Goal: Information Seeking & Learning: Learn about a topic

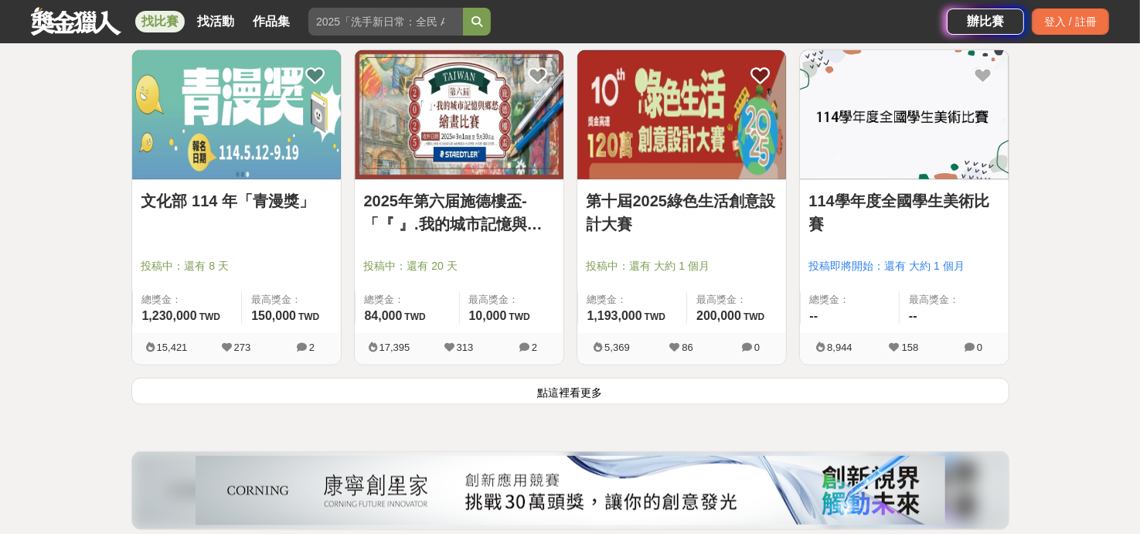
scroll to position [1932, 0]
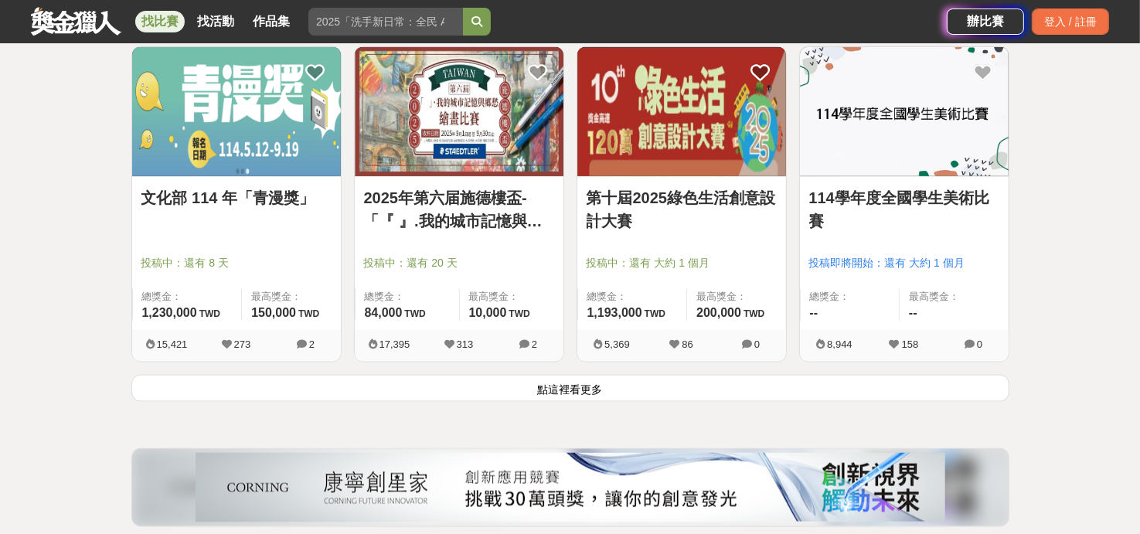
click at [631, 383] on button "點這裡看更多" at bounding box center [570, 388] width 878 height 27
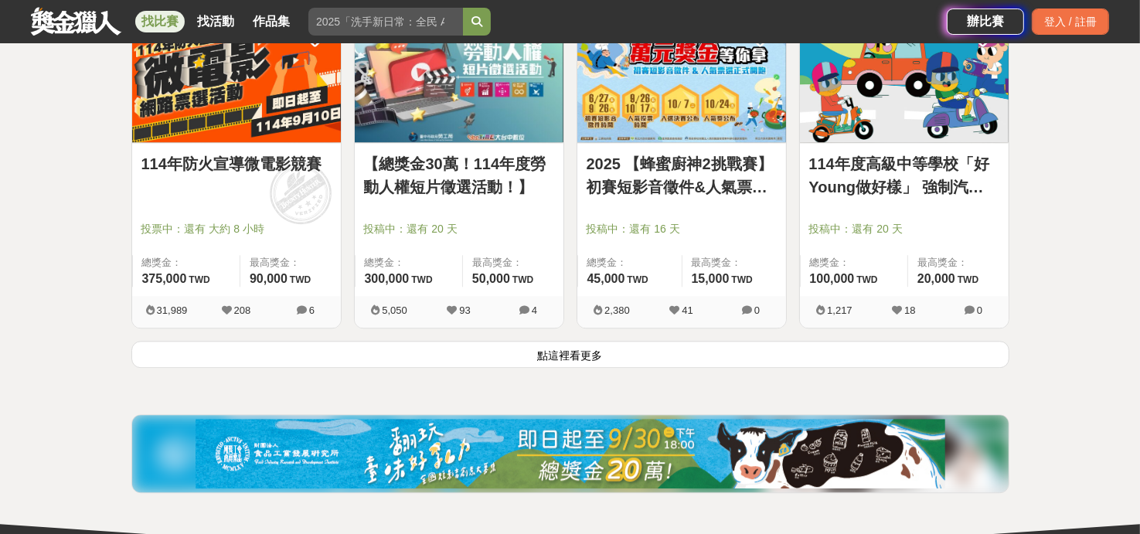
scroll to position [3941, 0]
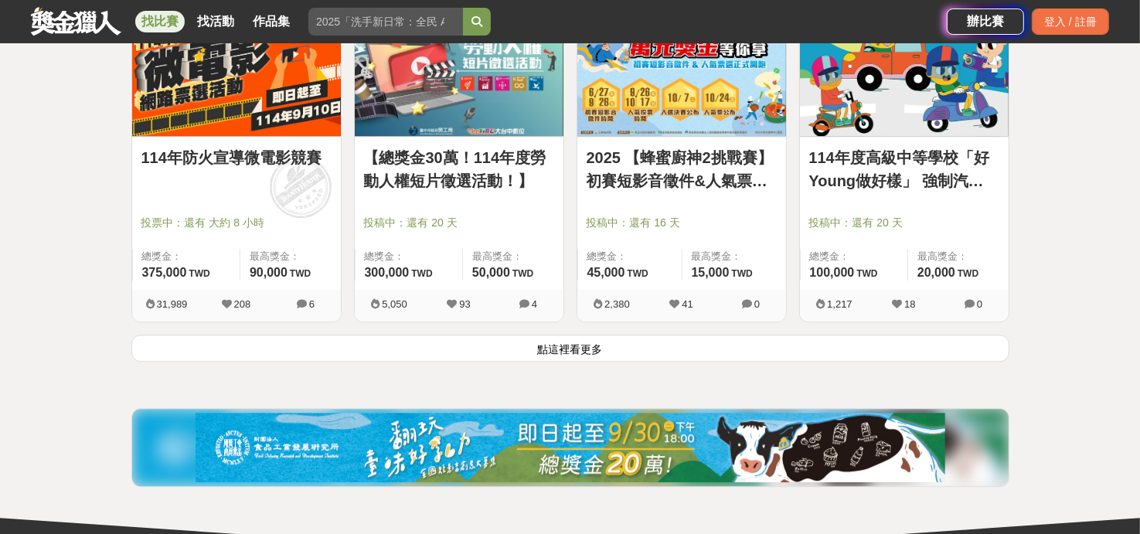
click at [671, 352] on button "點這裡看更多" at bounding box center [570, 348] width 878 height 27
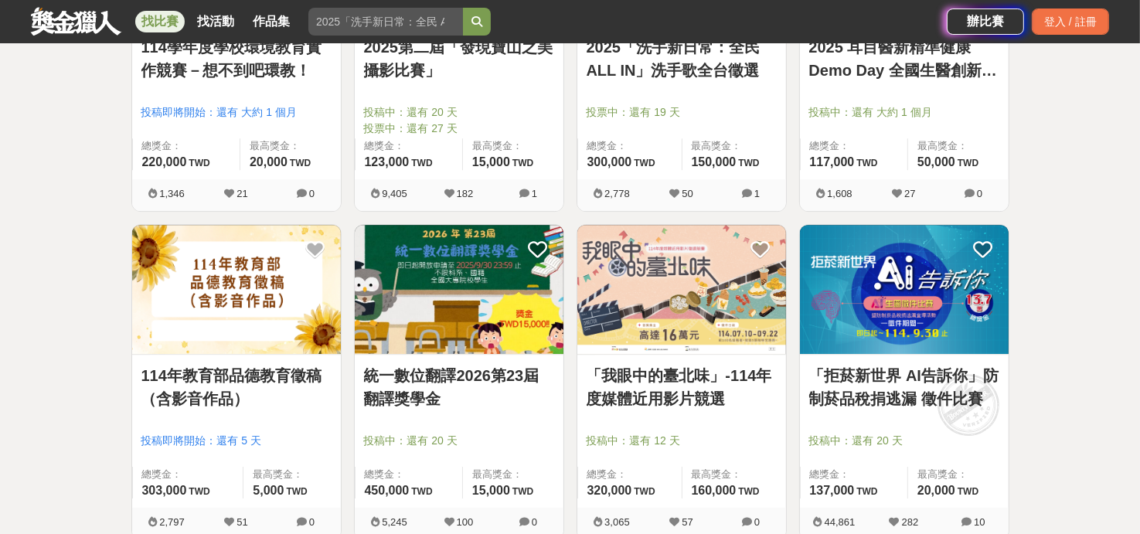
scroll to position [4714, 0]
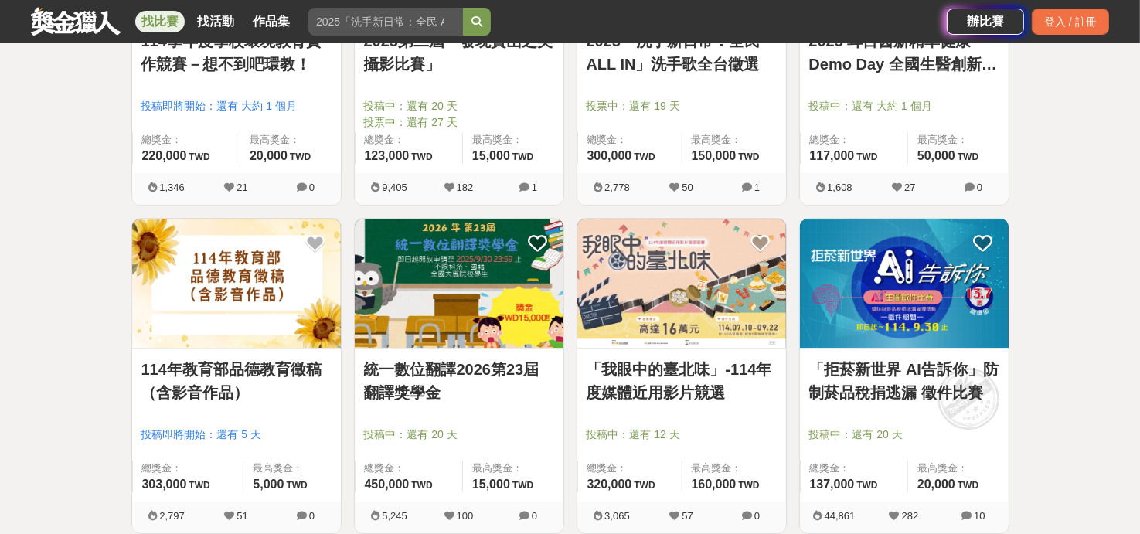
drag, startPoint x: 832, startPoint y: 389, endPoint x: 502, endPoint y: 361, distance: 331.2
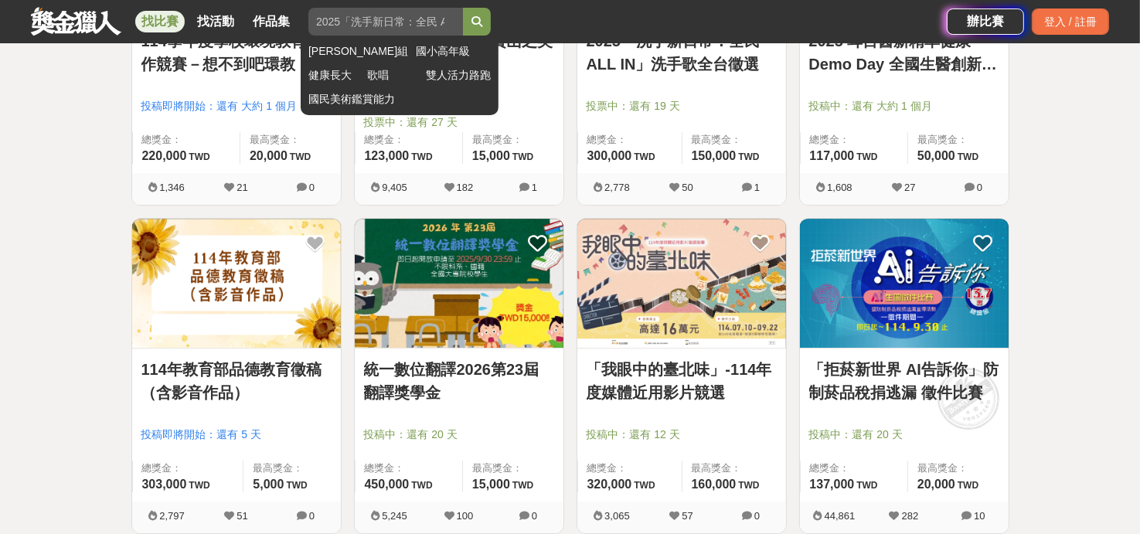
scroll to position [4791, 0]
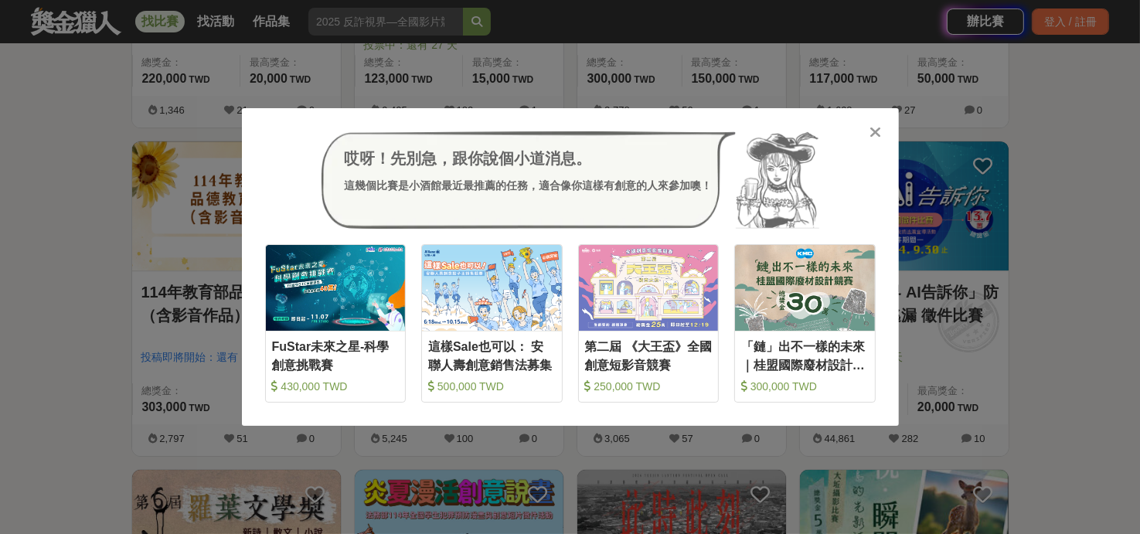
click at [875, 135] on icon at bounding box center [875, 131] width 12 height 15
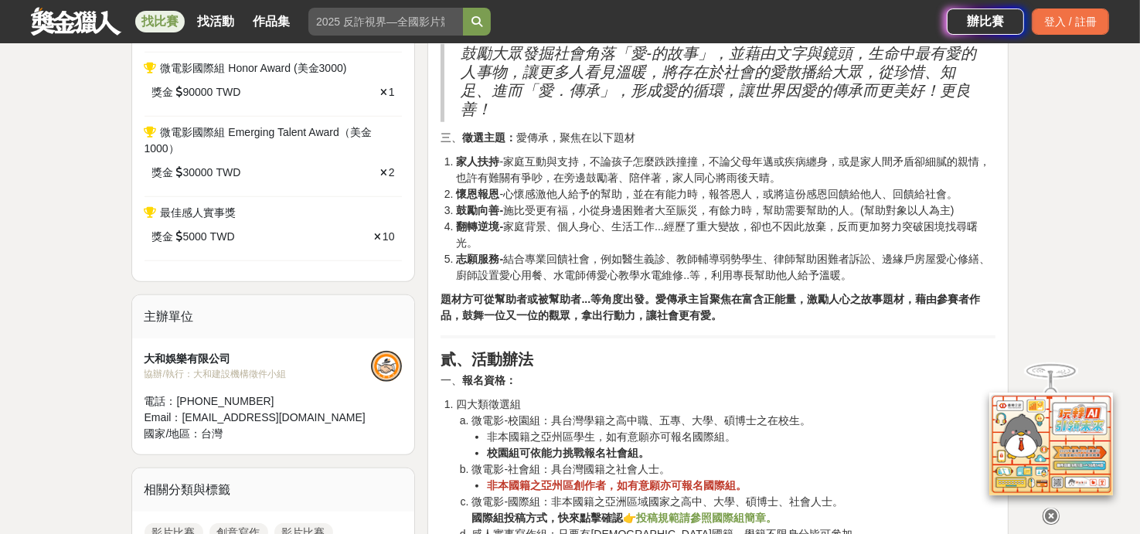
scroll to position [1237, 0]
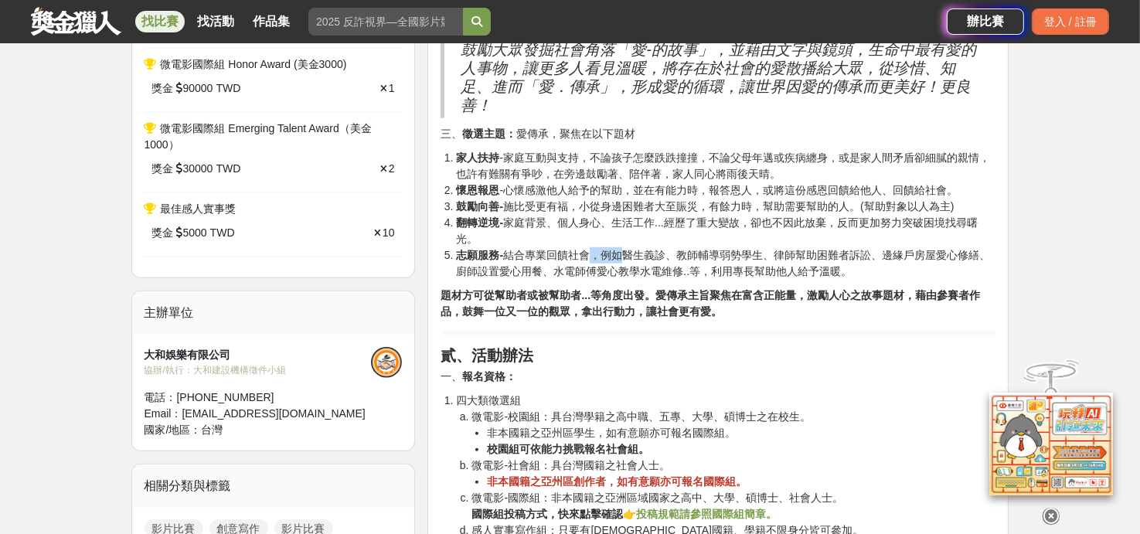
drag, startPoint x: 594, startPoint y: 260, endPoint x: 624, endPoint y: 257, distance: 30.3
click at [624, 257] on li "志願服務- 結合專業回饋社會，例如醫生義診、教師輔導弱勢學生、律師幫助困難者訴訟、邊緣戶房屋愛心修繕、廚師設置愛心用餐、水電師傅愛心教學水電維修..等，利用專…" at bounding box center [725, 263] width 539 height 32
drag, startPoint x: 606, startPoint y: 225, endPoint x: 688, endPoint y: 223, distance: 82.0
click at [688, 223] on li "翻轉逆境- 家庭背景、個人身心、生活工作...經歷了重大變故，卻也不因此放棄，反而更加努力突破困境找尋曙光。" at bounding box center [725, 231] width 539 height 32
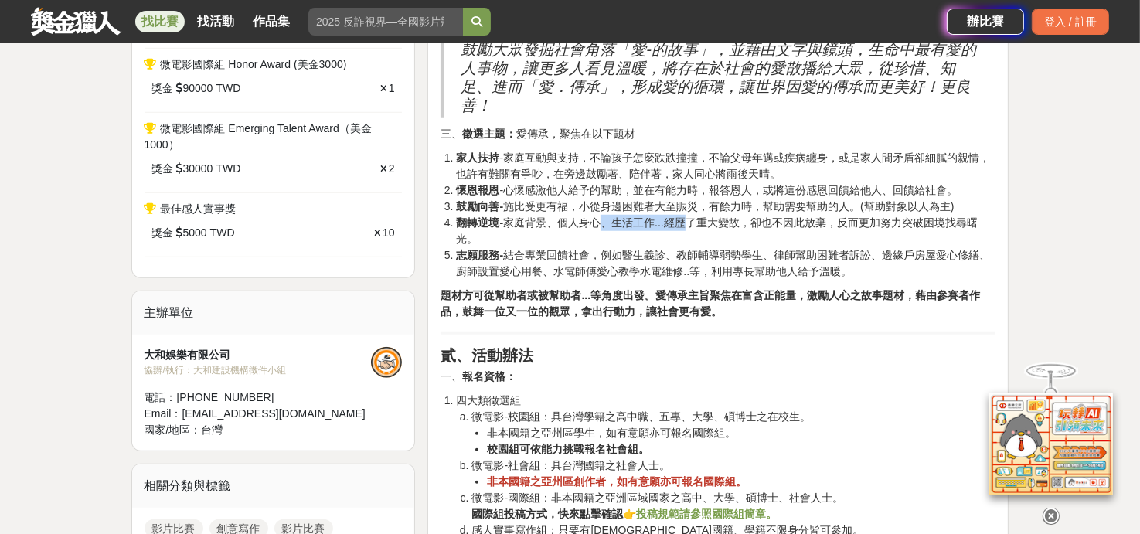
click at [688, 223] on li "翻轉逆境- 家庭背景、個人身心、生活工作...經歷了重大變故，卻也不因此放棄，反而更加努力突破困境找尋曙光。" at bounding box center [725, 231] width 539 height 32
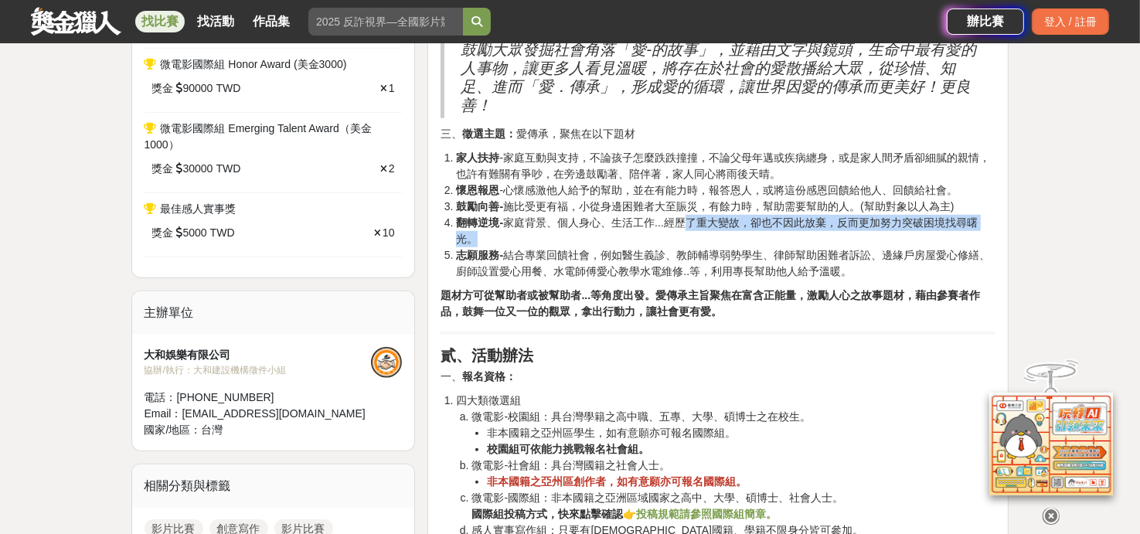
drag, startPoint x: 688, startPoint y: 223, endPoint x: 650, endPoint y: 232, distance: 39.0
click at [650, 232] on li "翻轉逆境- 家庭背景、個人身心、生活工作...經歷了重大變故，卻也不因此放棄，反而更加努力突破困境找尋曙光。" at bounding box center [725, 231] width 539 height 32
click at [652, 233] on li "翻轉逆境- 家庭背景、個人身心、生活工作...經歷了重大變故，卻也不因此放棄，反而更加努力突破困境找尋曙光。" at bounding box center [725, 231] width 539 height 32
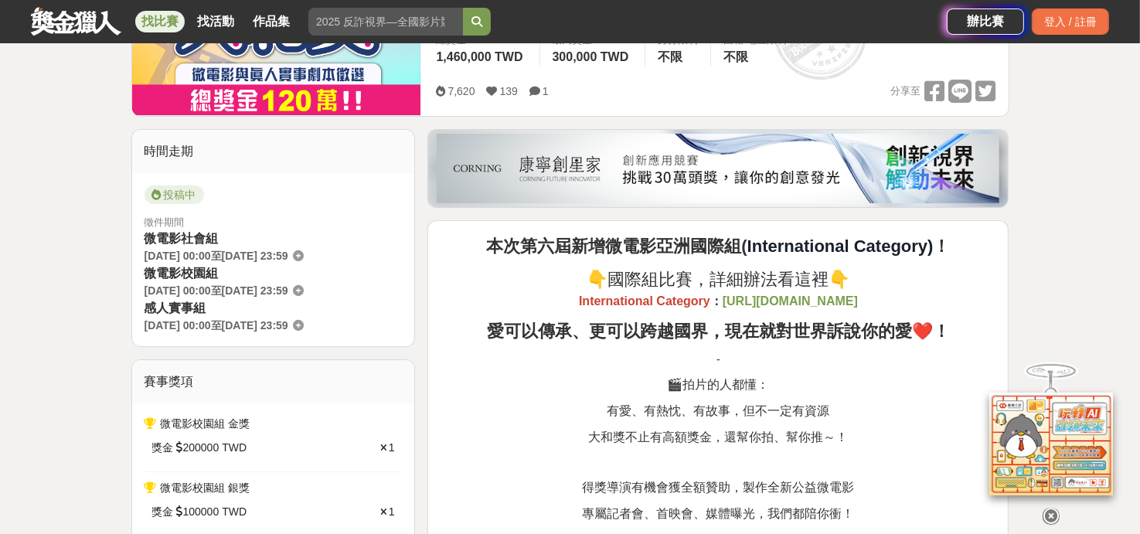
scroll to position [0, 0]
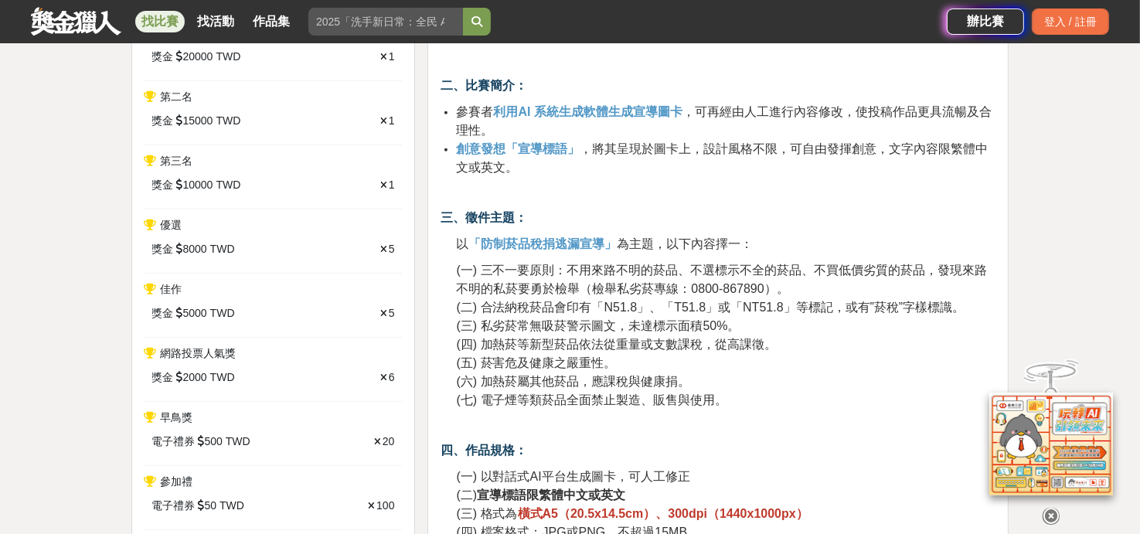
scroll to position [696, 0]
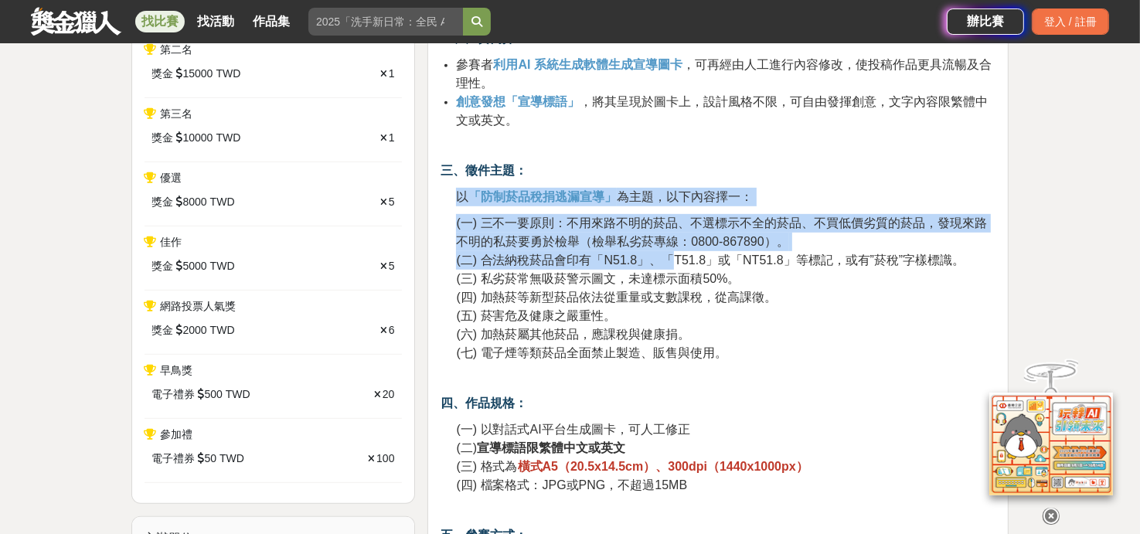
drag, startPoint x: 455, startPoint y: 197, endPoint x: 655, endPoint y: 253, distance: 207.0
click at [648, 253] on span "(二) 合法納稅菸品會印有「N51.8」、「T51.8」或「NT51.8」等標記，或有”菸稅”字樣標識。" at bounding box center [710, 259] width 509 height 13
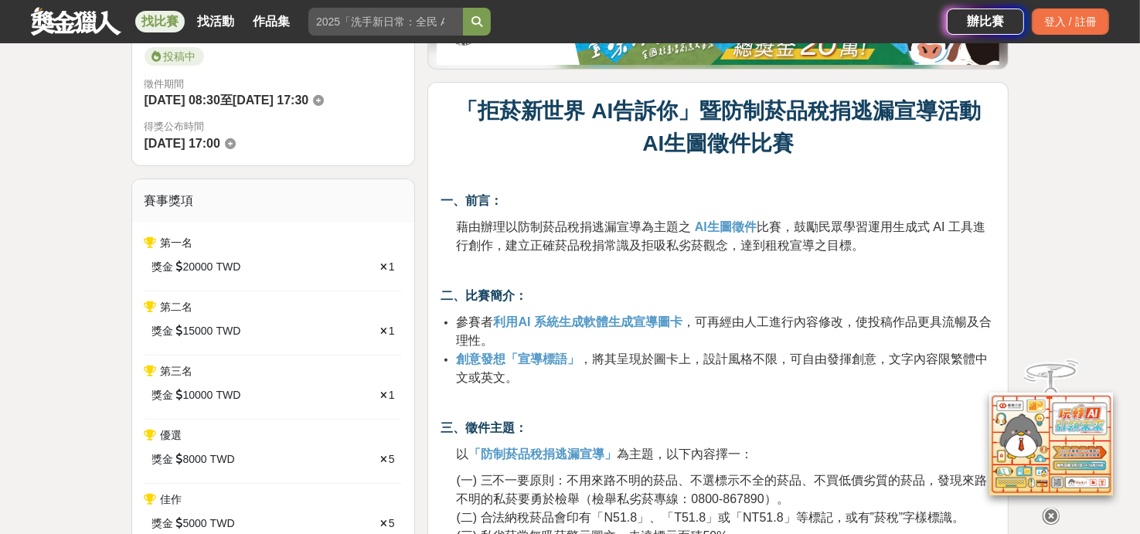
scroll to position [437, 0]
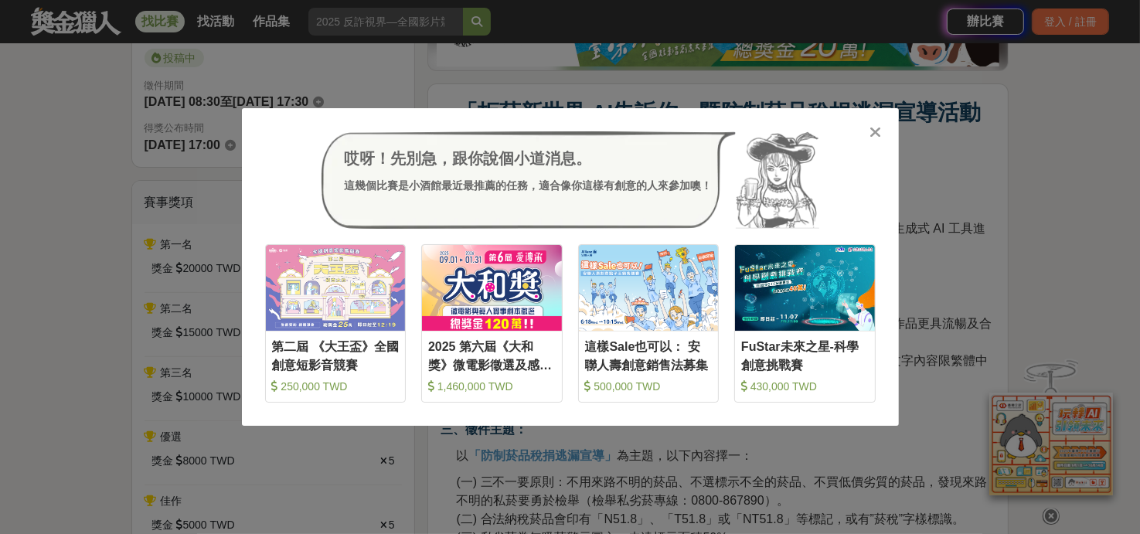
click at [878, 128] on icon at bounding box center [875, 131] width 12 height 15
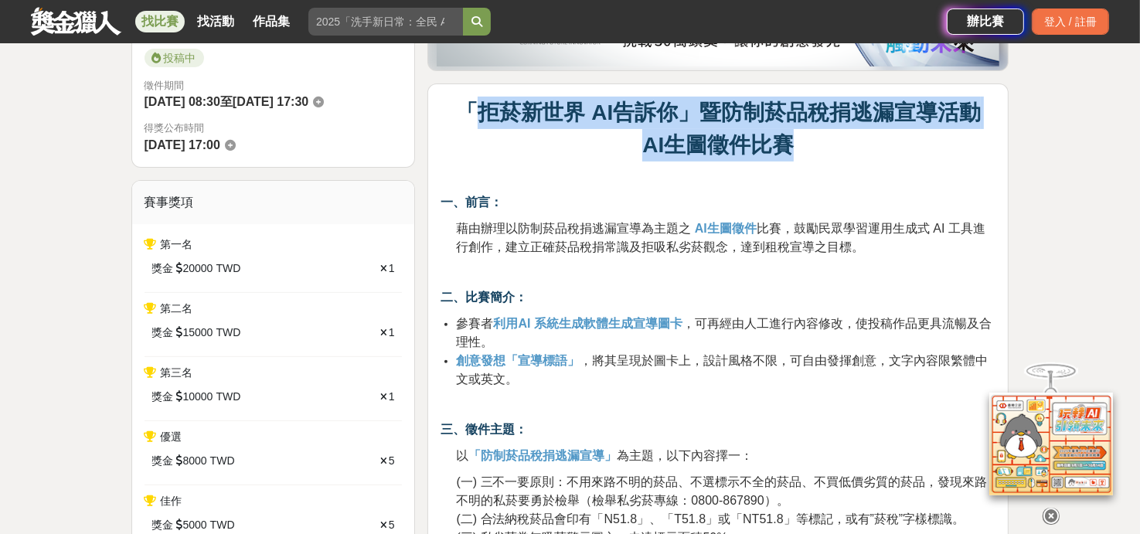
drag, startPoint x: 468, startPoint y: 104, endPoint x: 825, endPoint y: 158, distance: 361.0
click at [830, 158] on p "「拒菸新世界 AI告訴你」暨防制菸品稅捐逃漏宣導活動 AI生圖徵件比賽" at bounding box center [718, 129] width 555 height 65
click at [537, 130] on p "「拒菸新世界 AI告訴你」暨防制菸品稅捐逃漏宣導活動 AI生圖徵件比賽" at bounding box center [718, 129] width 555 height 65
drag, startPoint x: 466, startPoint y: 111, endPoint x: 861, endPoint y: 165, distance: 398.6
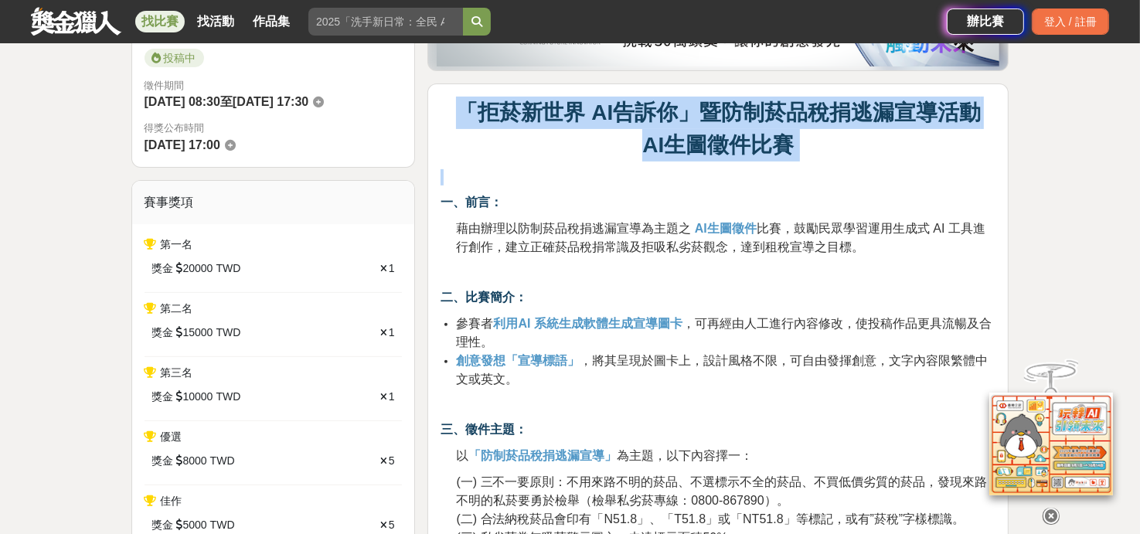
copy div "「拒菸新世界 AI告訴你」暨防制菸品稅捐逃漏宣導活動 AI生圖徵件比賽"
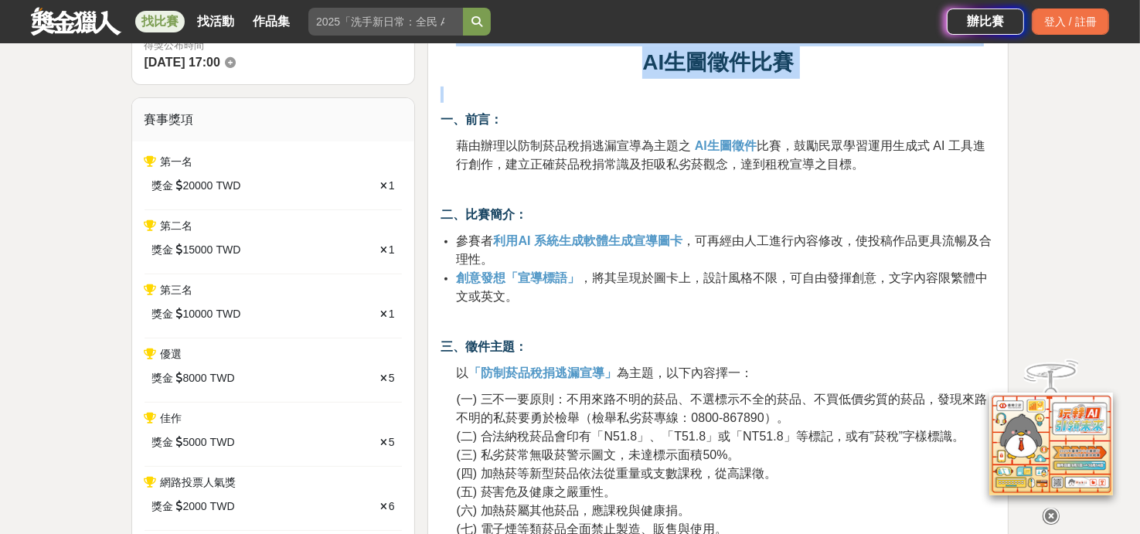
scroll to position [514, 0]
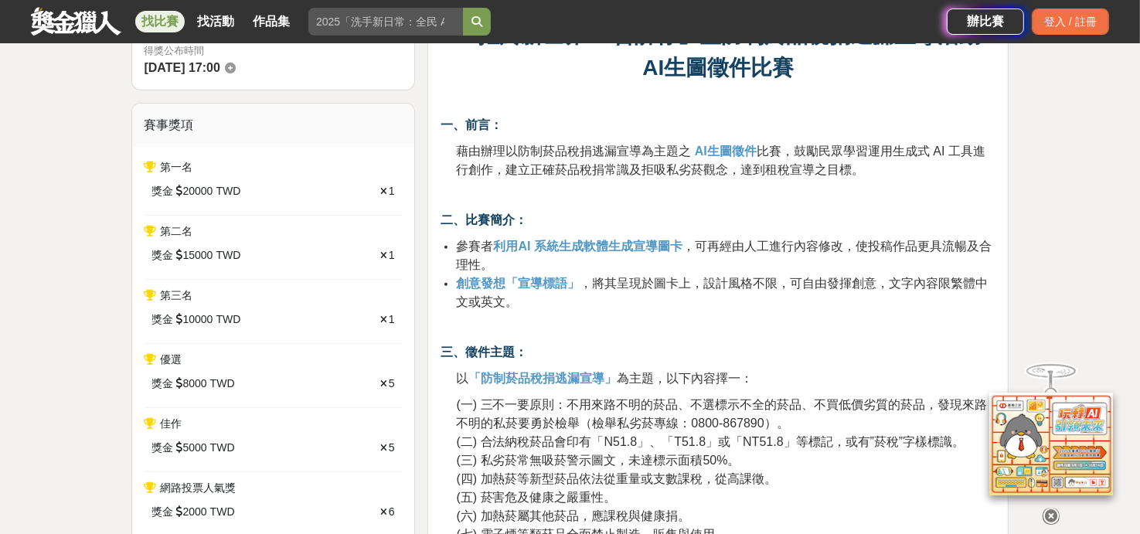
click at [600, 170] on span "比賽，鼓勵民眾學習運用生成式 AI 工具進行創作，建立正確菸品稅捐常識及拒吸私劣菸觀念，達到租稅宣導之目標。" at bounding box center [720, 161] width 529 height 32
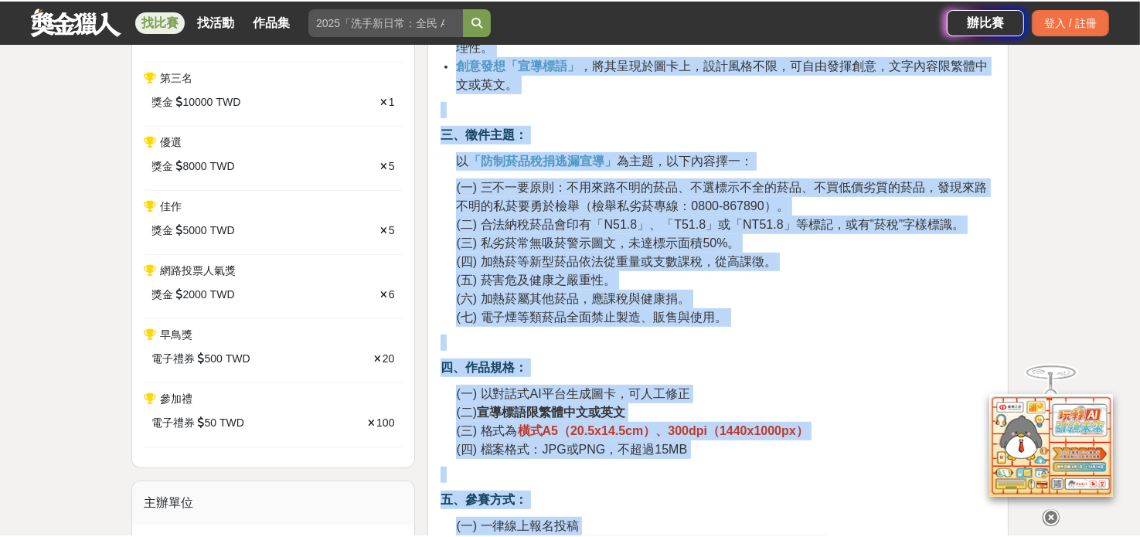
scroll to position [828, 0]
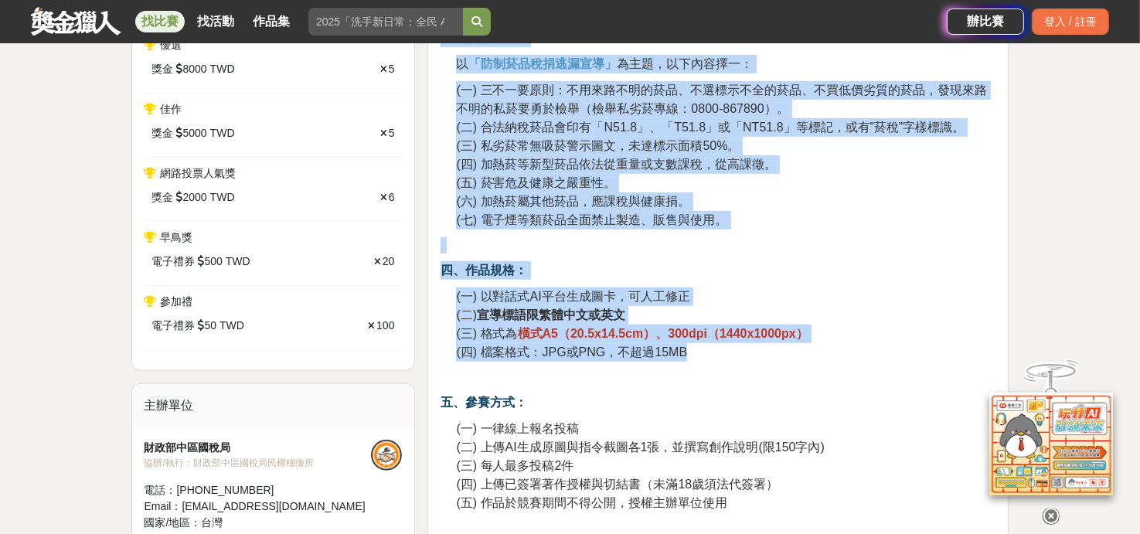
drag, startPoint x: 441, startPoint y: 122, endPoint x: 780, endPoint y: 358, distance: 413.1
copy div "一、前言： 藉由辦理以防制菸品稅捐逃漏宣導為主題之 AI生圖徵件 比賽，鼓勵民眾學習運用生成式 AI 工具進行創作，建立正確菸品稅捐常識及拒吸私劣菸觀念，達到…"
click at [502, 182] on span "(五) 菸害危及健康之嚴重性。" at bounding box center [536, 182] width 160 height 13
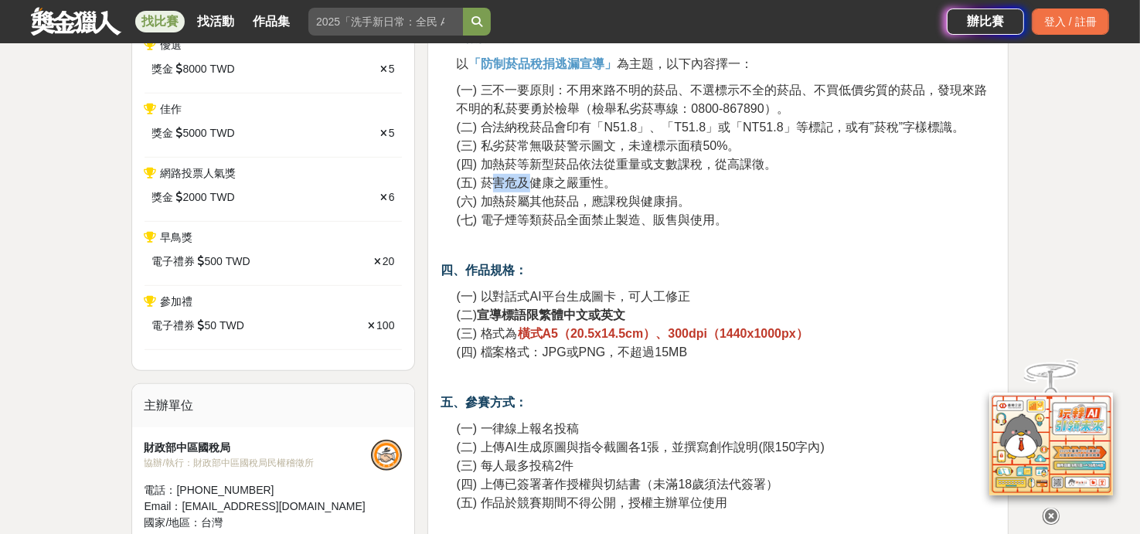
drag, startPoint x: 488, startPoint y: 184, endPoint x: 533, endPoint y: 184, distance: 44.8
click at [533, 184] on span "(五) 菸害危及健康之嚴重性。" at bounding box center [536, 182] width 160 height 13
